Goal: Information Seeking & Learning: Check status

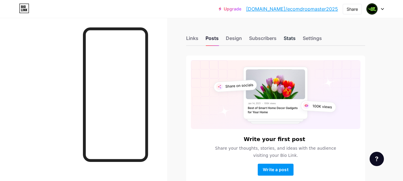
click at [284, 38] on div "Stats" at bounding box center [289, 40] width 12 height 11
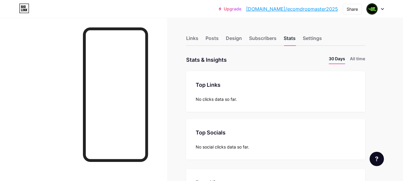
scroll to position [181, 403]
click at [359, 58] on li "All time" at bounding box center [357, 59] width 15 height 9
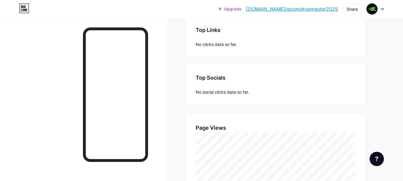
scroll to position [0, 0]
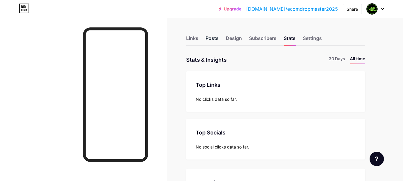
click at [214, 39] on div "Posts" at bounding box center [211, 40] width 13 height 11
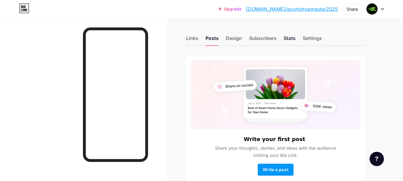
click at [295, 40] on div "Stats" at bounding box center [289, 40] width 12 height 11
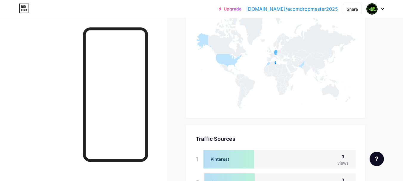
scroll to position [312, 0]
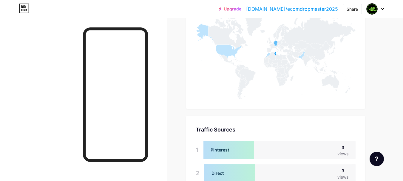
drag, startPoint x: 402, startPoint y: 112, endPoint x: 407, endPoint y: 95, distance: 17.9
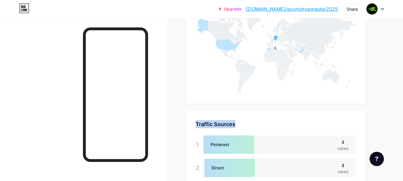
scroll to position [318, 0]
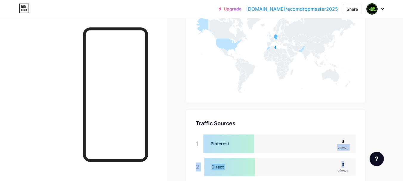
drag, startPoint x: 398, startPoint y: 143, endPoint x: 394, endPoint y: 164, distance: 21.3
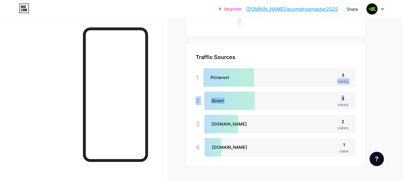
scroll to position [399, 0]
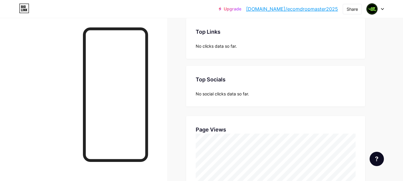
scroll to position [0, 0]
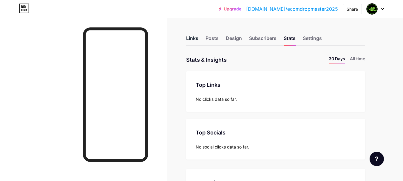
click at [193, 42] on div "Links" at bounding box center [192, 40] width 12 height 11
